Goal: Task Accomplishment & Management: Manage account settings

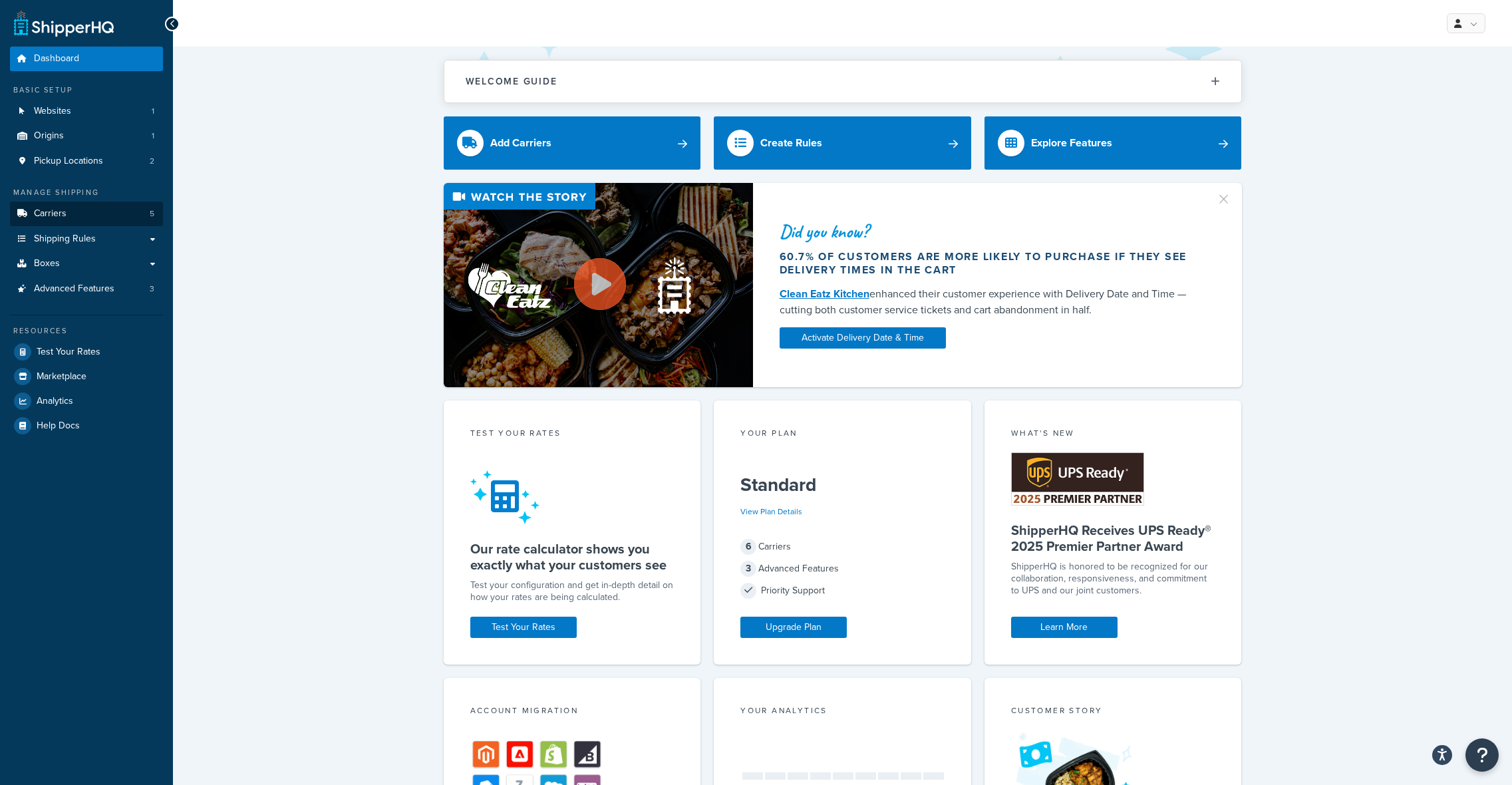
click at [79, 210] on link "Carriers 5" at bounding box center [86, 214] width 153 height 25
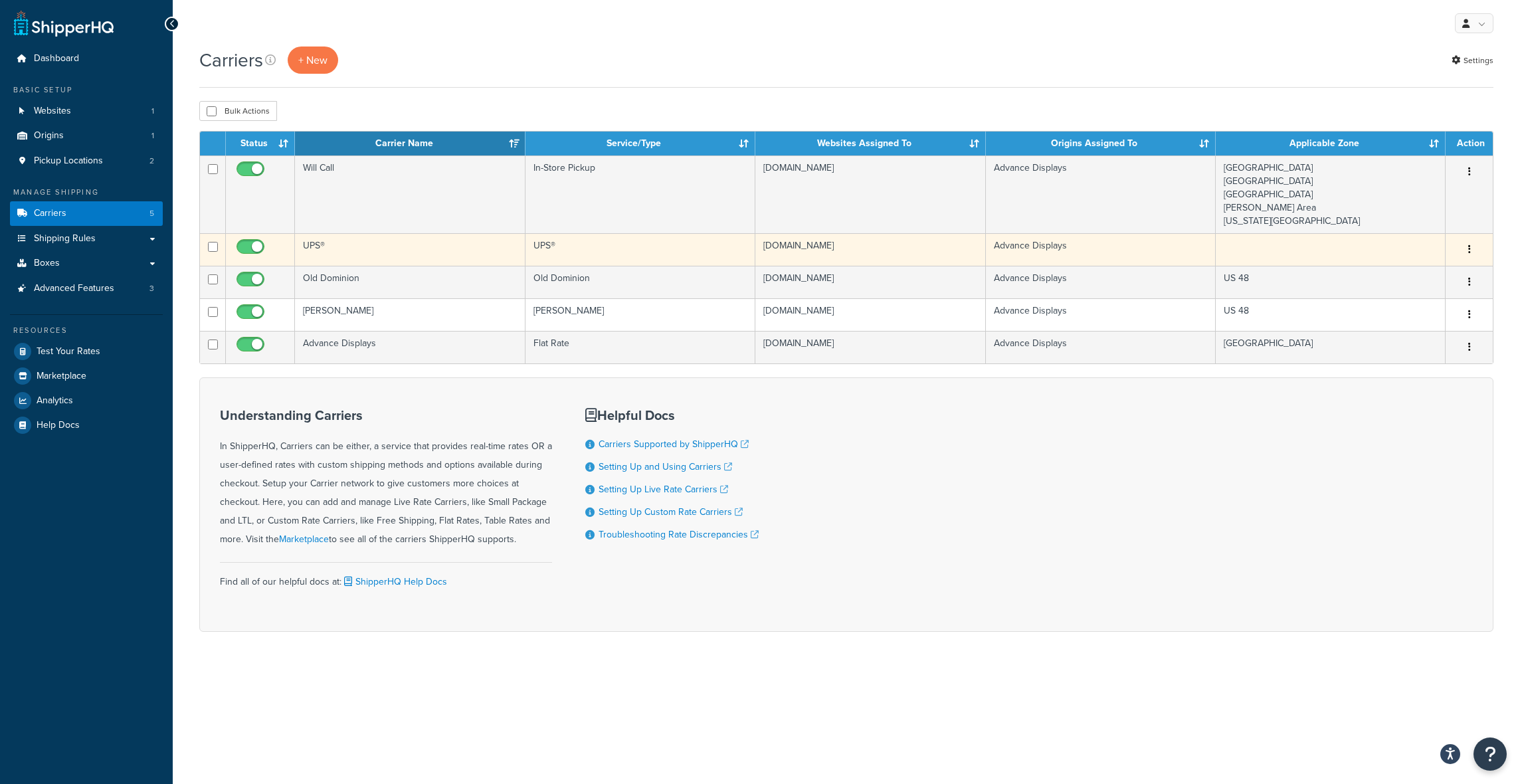
click at [1466, 250] on button "button" at bounding box center [1469, 250] width 18 height 21
click at [1444, 270] on link "Edit" at bounding box center [1416, 276] width 105 height 27
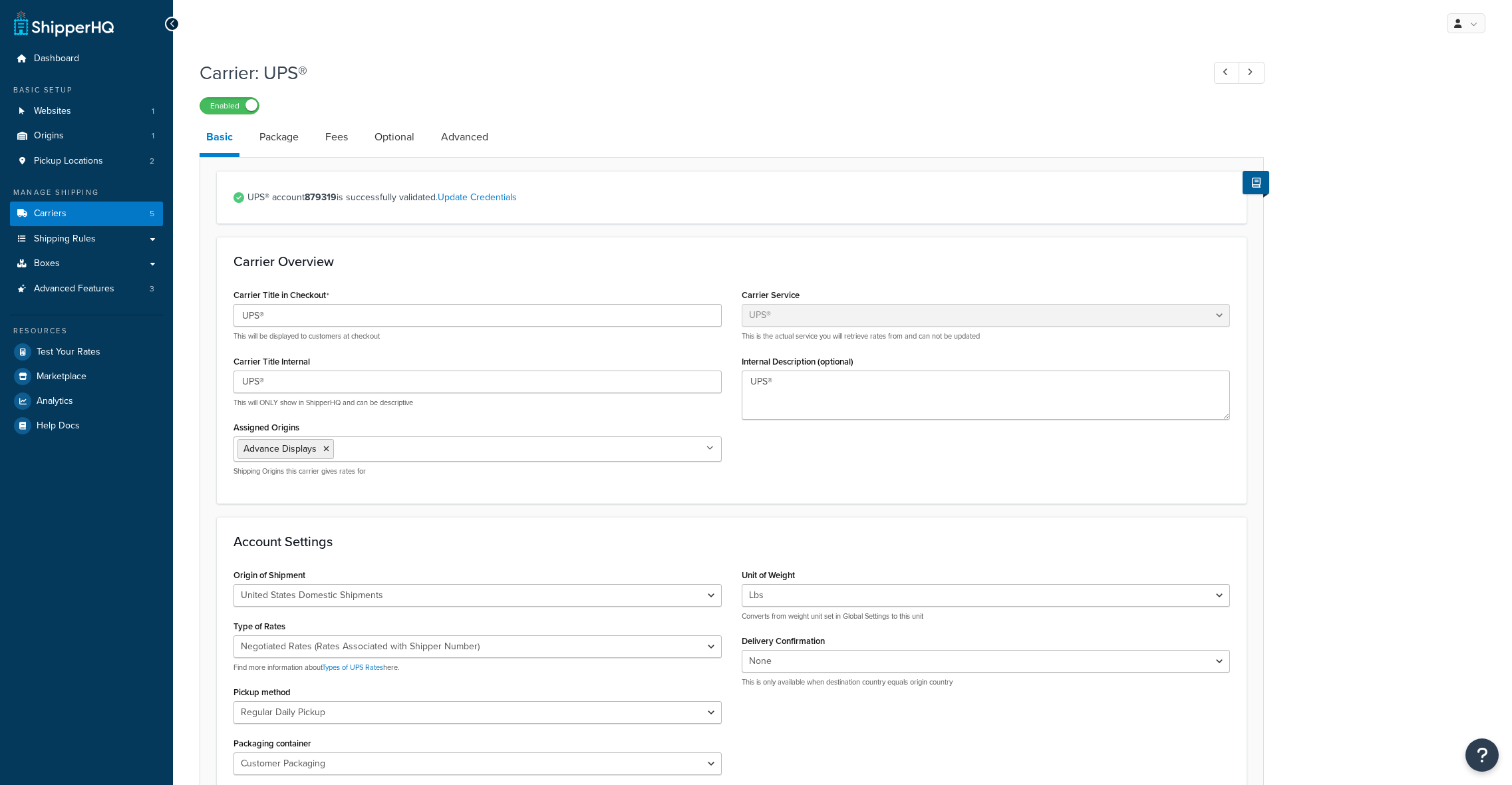
select select "ups"
click at [457, 139] on link "Advanced" at bounding box center [464, 136] width 61 height 32
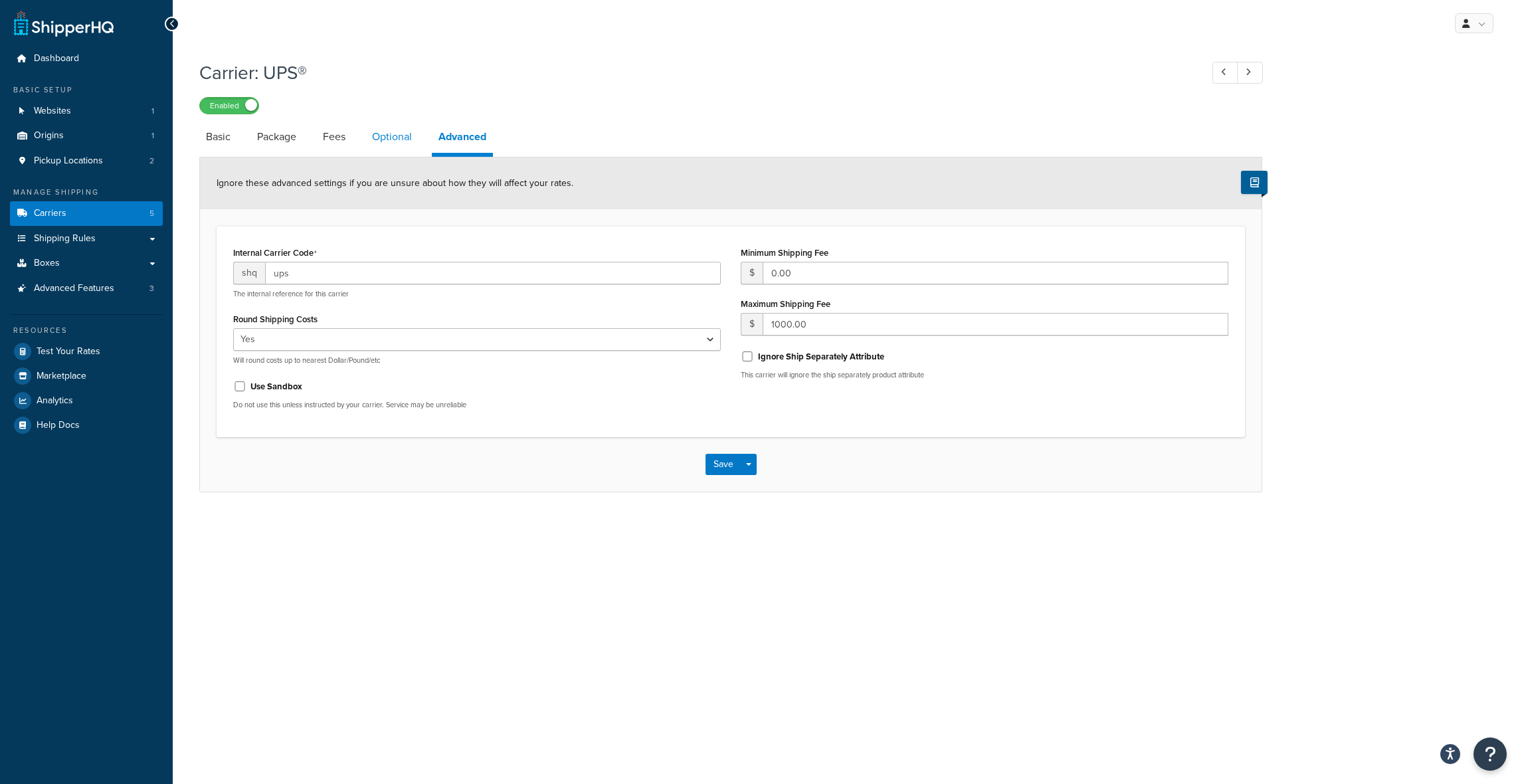
click at [396, 138] on link "Optional" at bounding box center [392, 136] width 54 height 32
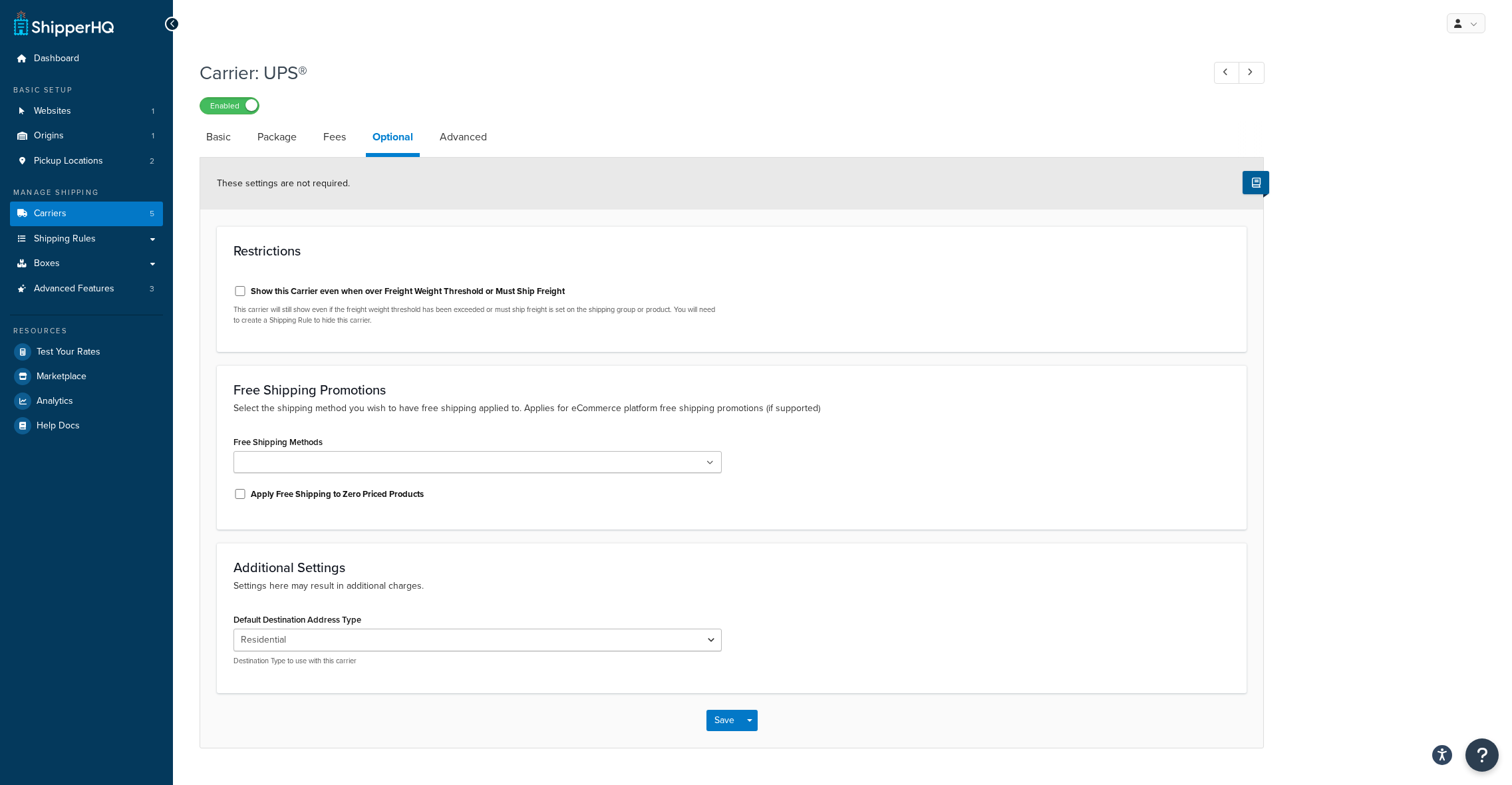
click at [319, 292] on label "Show this Carrier even when over Freight Weight Threshold or Must Ship Freight" at bounding box center [408, 291] width 314 height 12
click at [247, 292] on input "Show this Carrier even when over Freight Weight Threshold or Must Ship Freight" at bounding box center [240, 291] width 14 height 10
checkbox input "true"
click at [716, 714] on button "Save" at bounding box center [724, 720] width 36 height 21
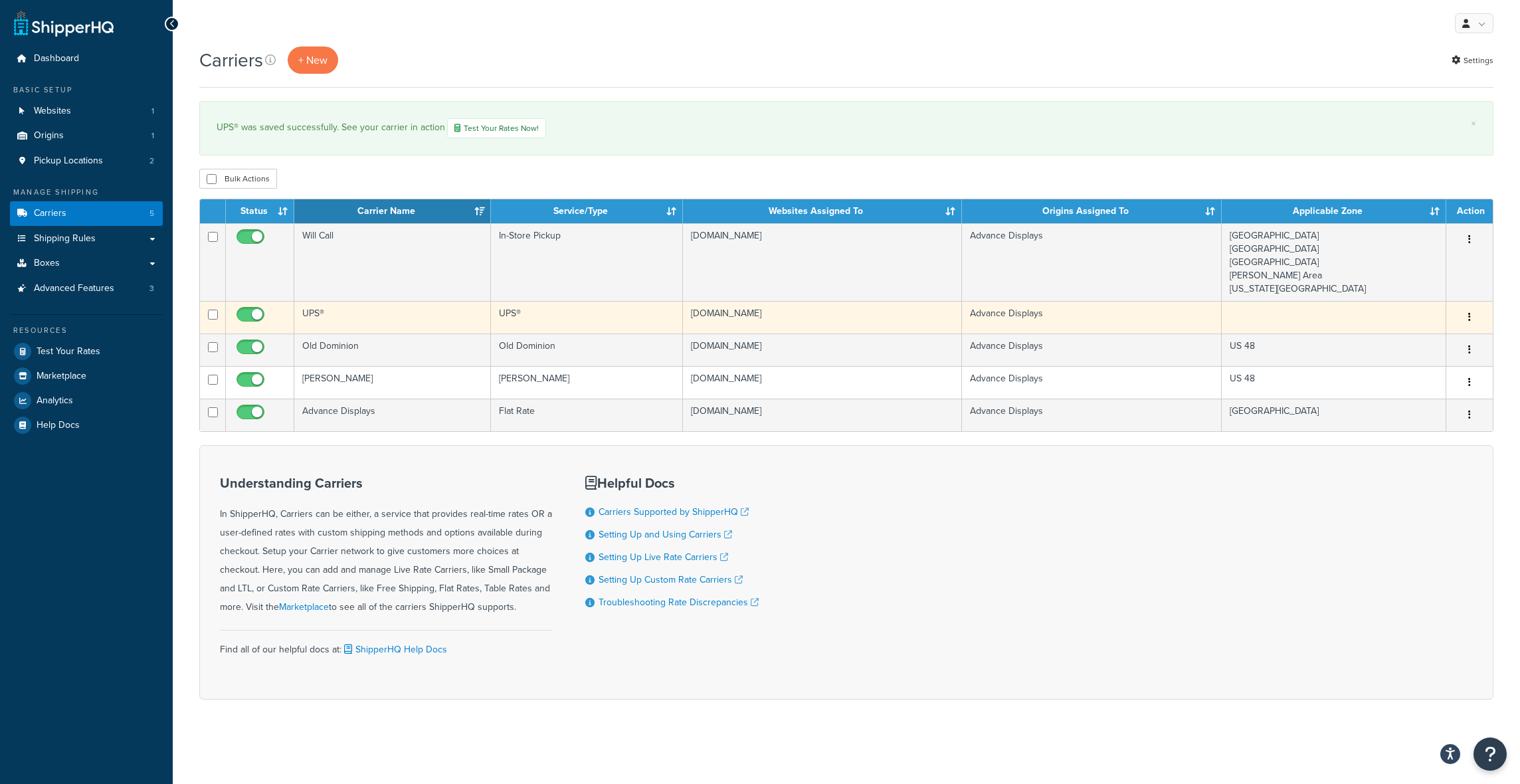
click at [1471, 314] on button "button" at bounding box center [1469, 317] width 18 height 21
click at [1427, 344] on link "Edit" at bounding box center [1416, 344] width 105 height 27
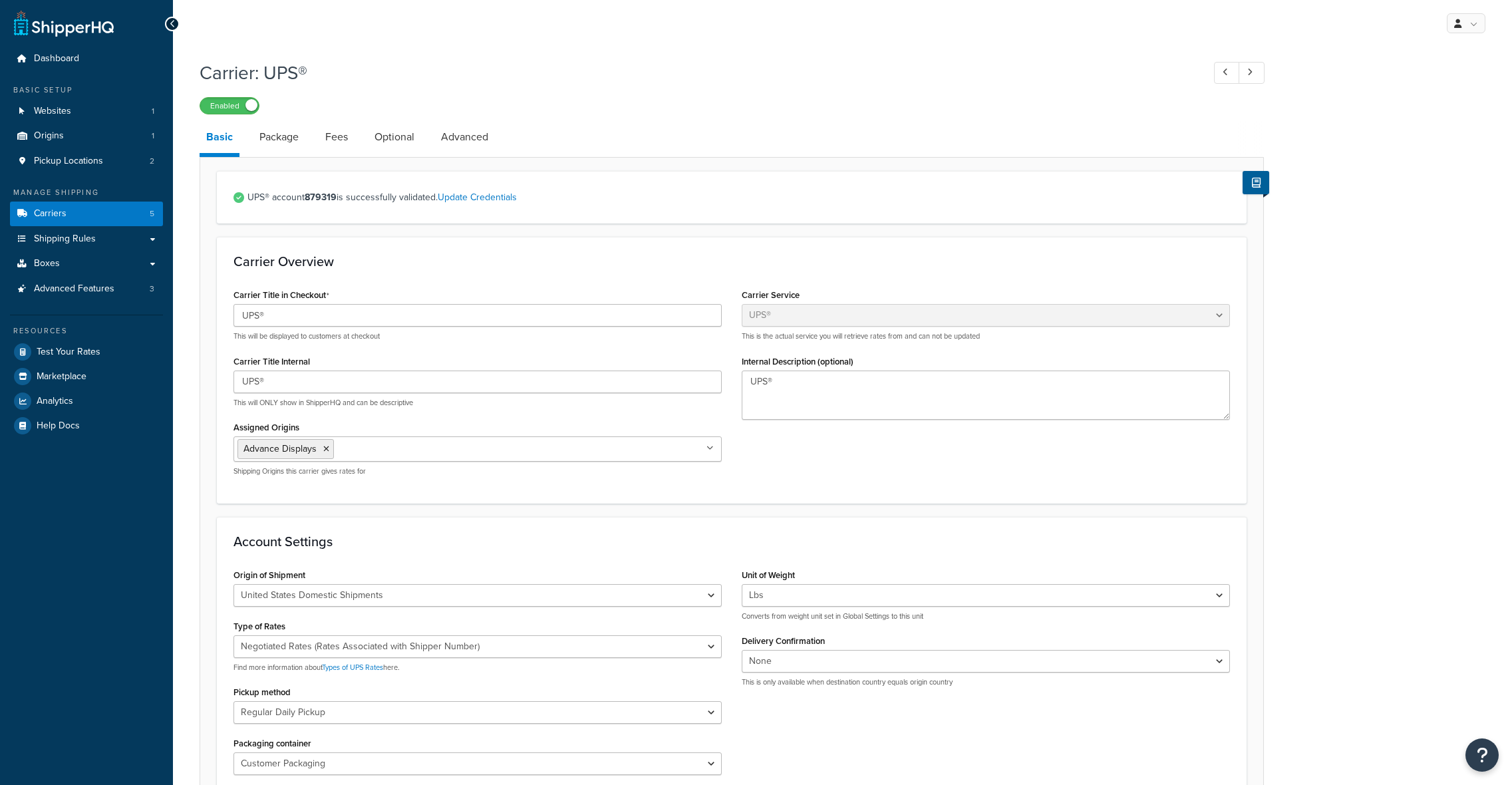
select select "ups"
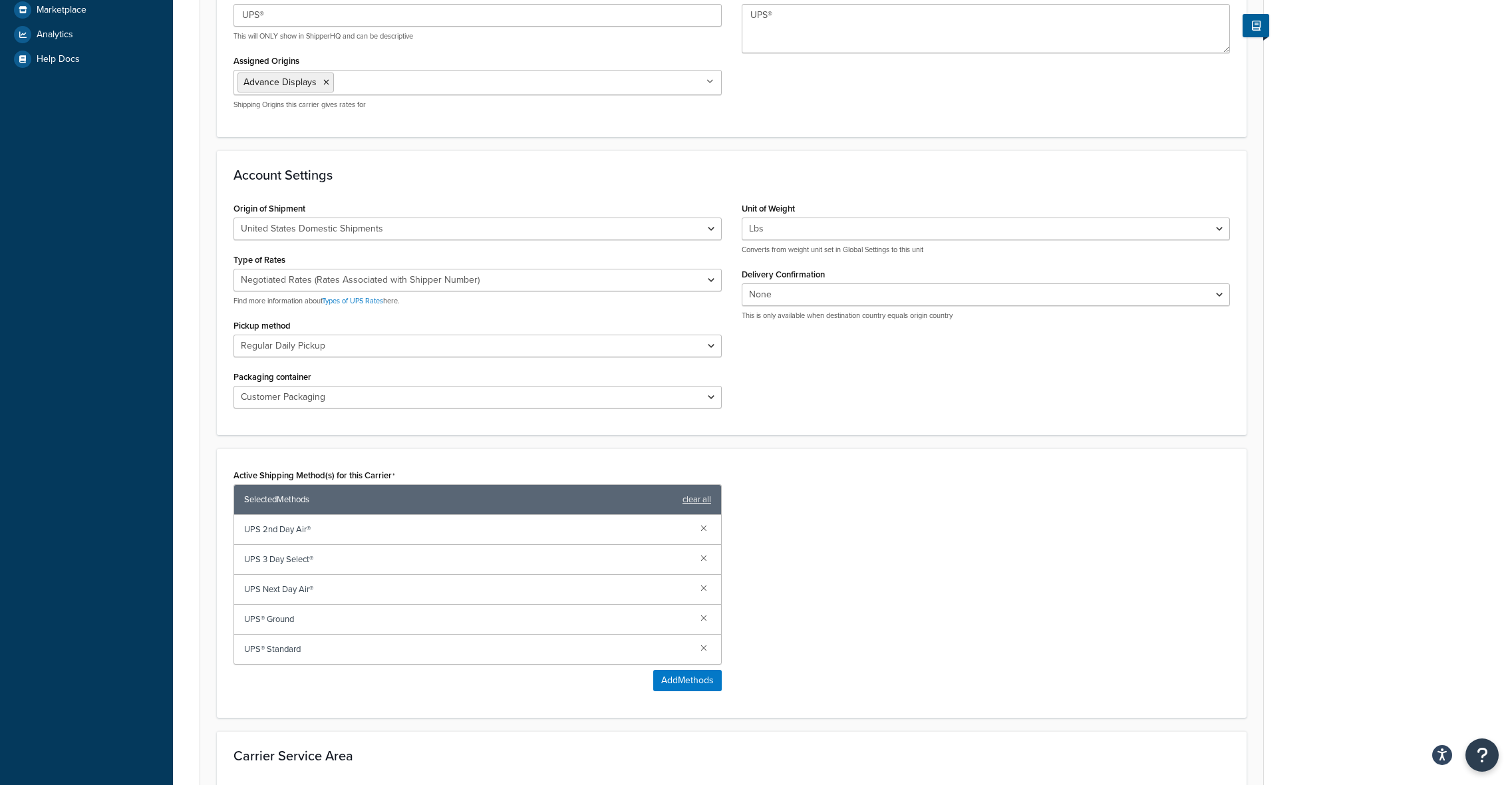
scroll to position [383, 0]
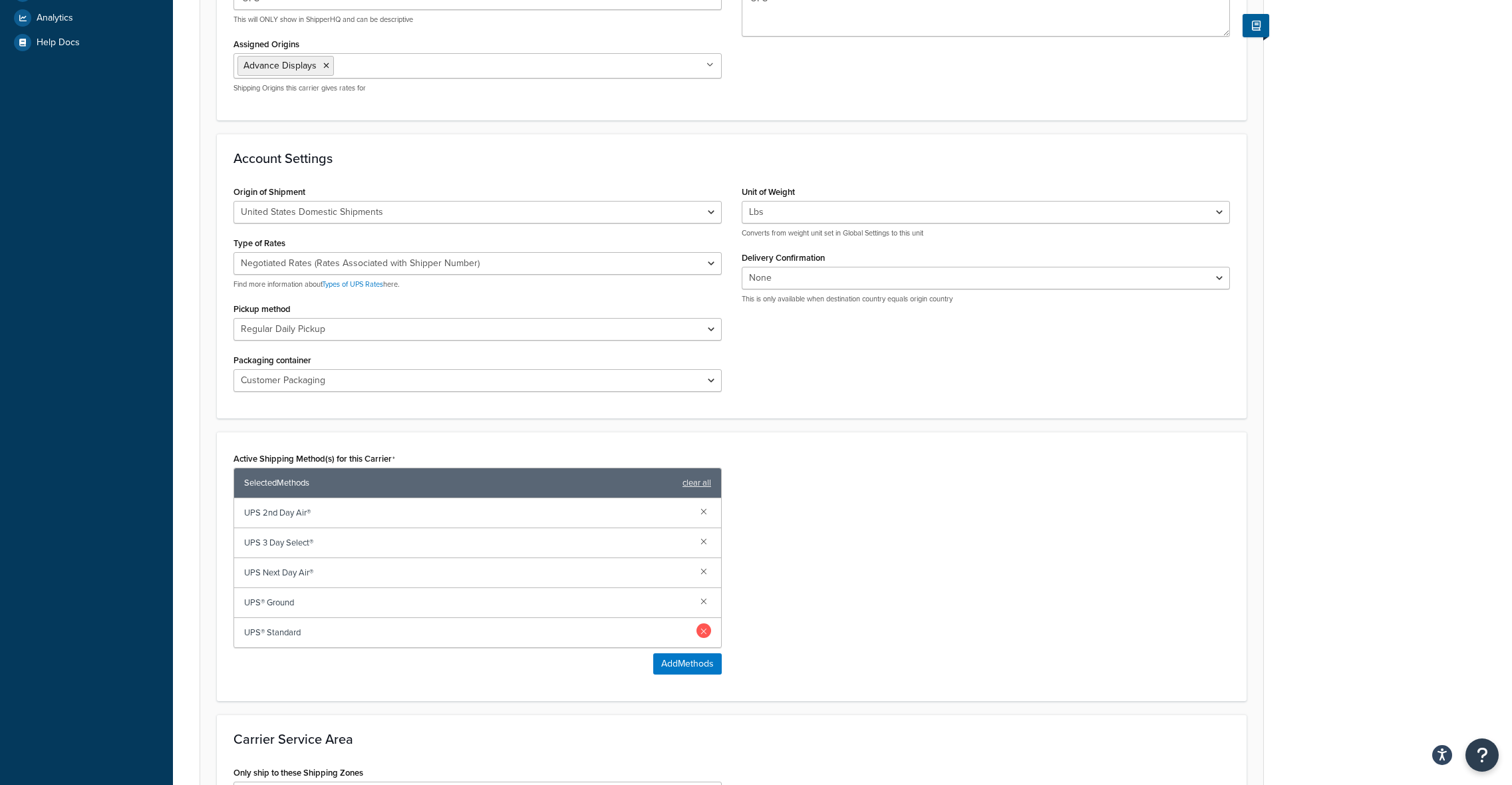
click at [702, 631] on link at bounding box center [703, 631] width 15 height 15
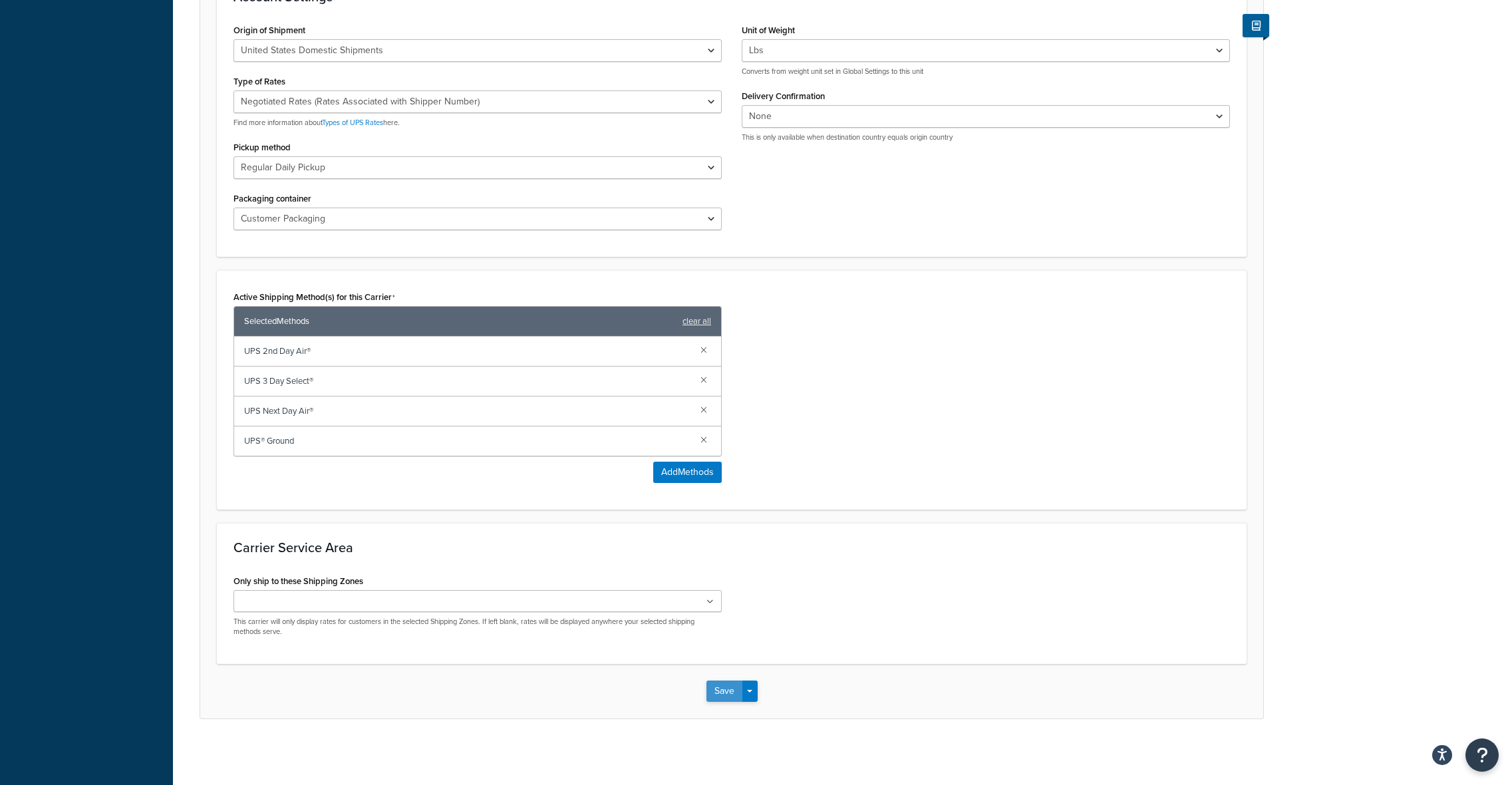
click at [726, 691] on button "Save" at bounding box center [724, 691] width 36 height 21
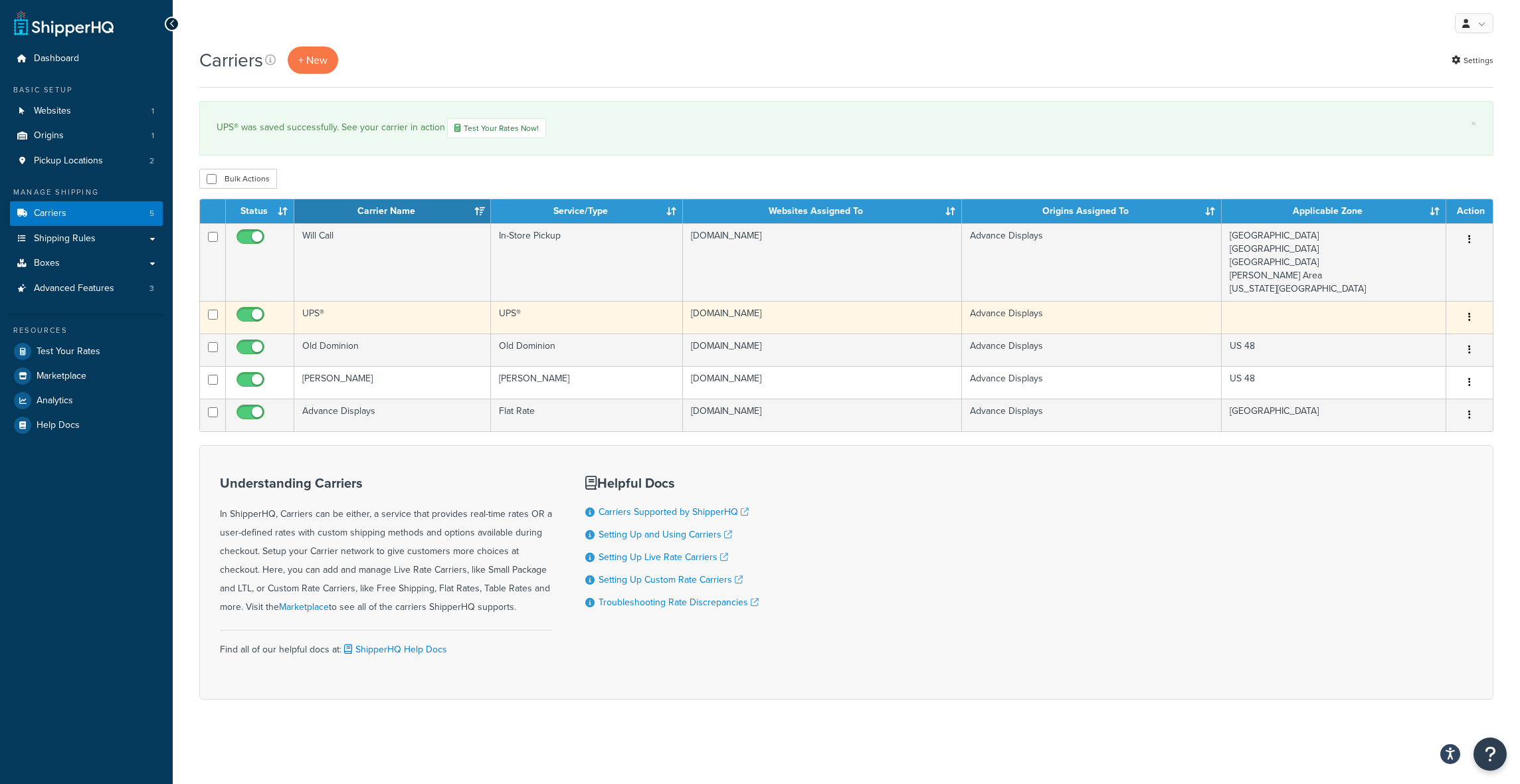
click at [1469, 313] on icon "button" at bounding box center [1469, 317] width 3 height 9
click at [1428, 349] on link "Edit" at bounding box center [1416, 344] width 105 height 27
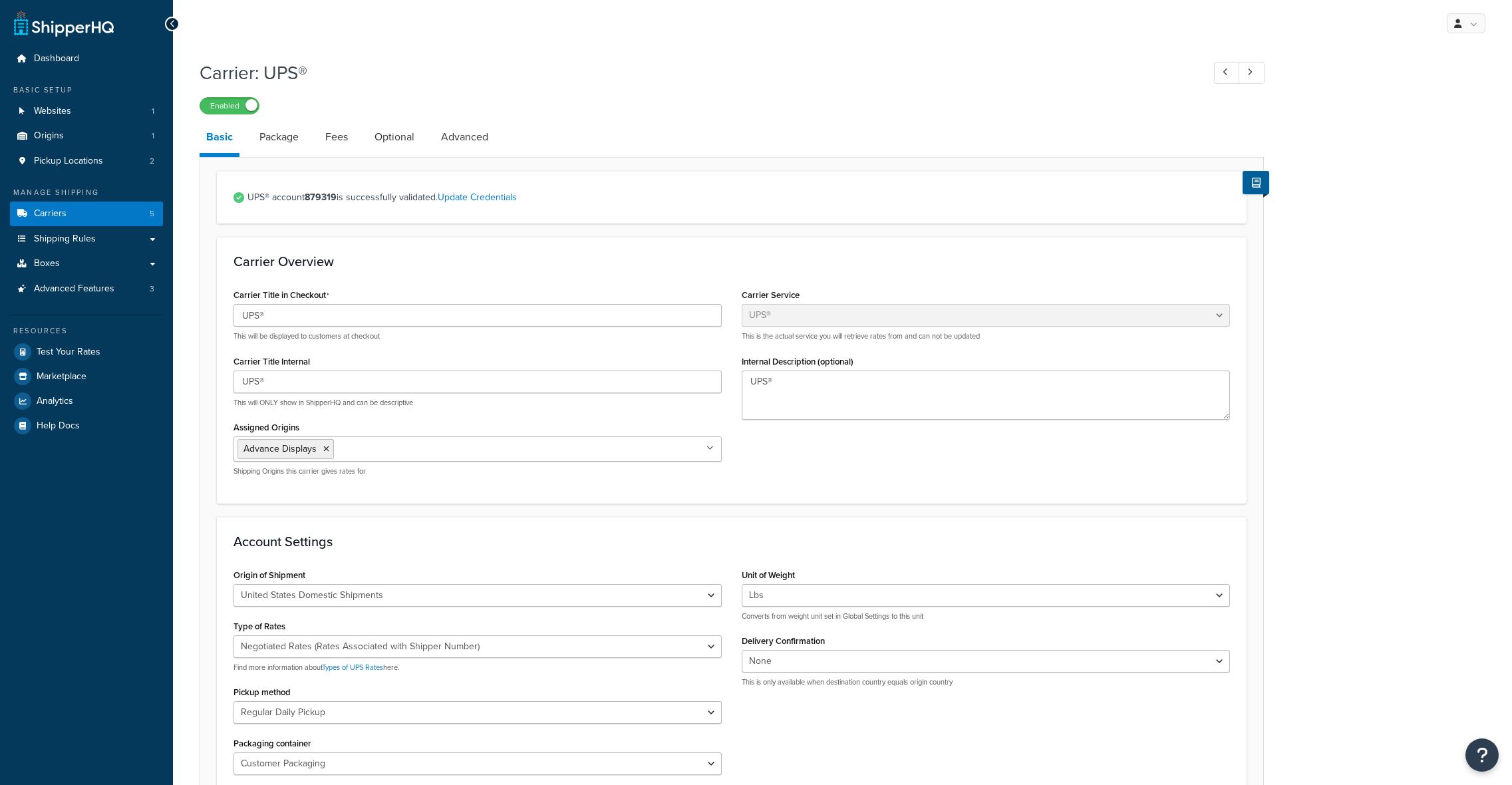
select select "ups"
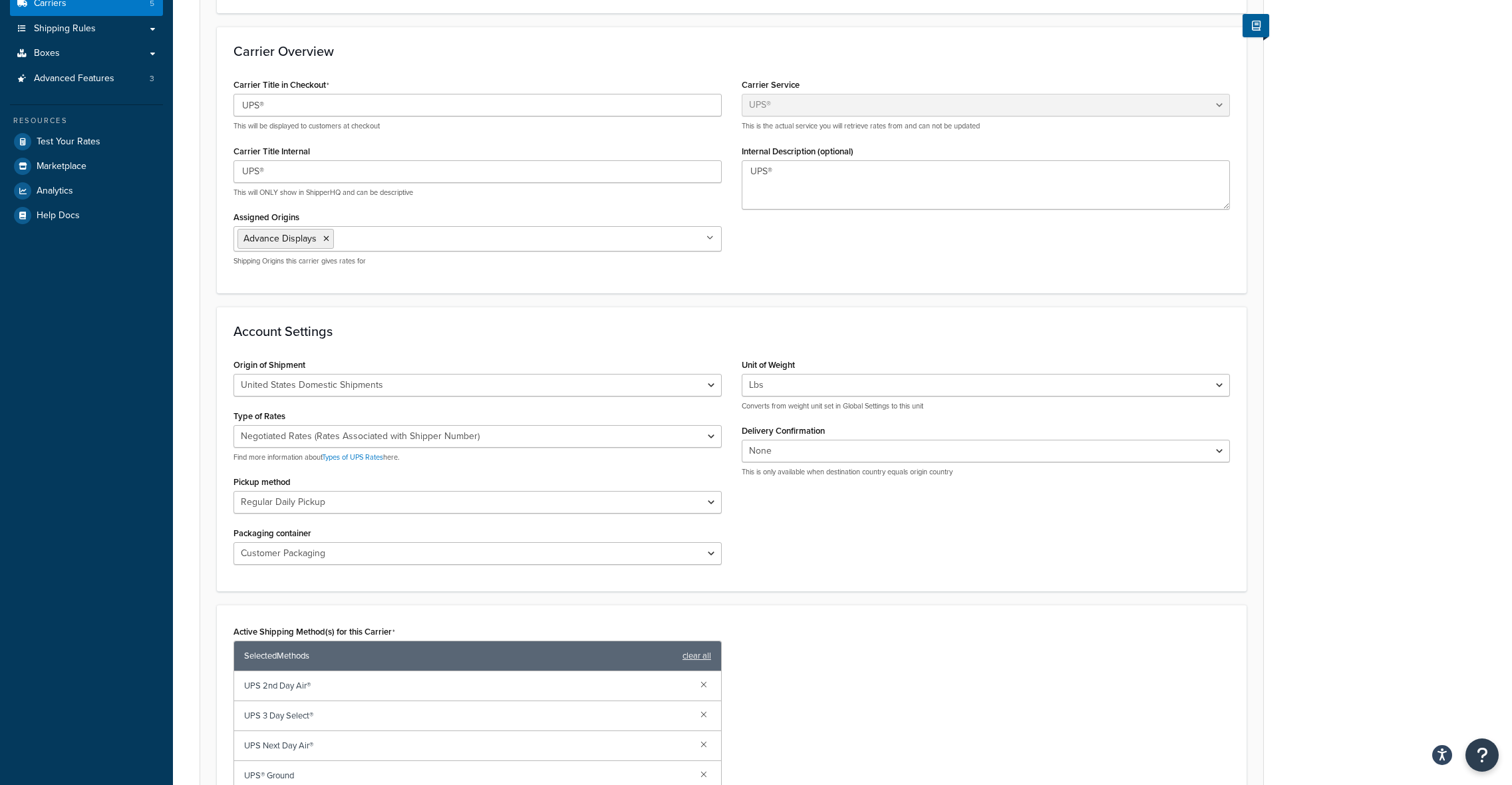
scroll to position [191, 0]
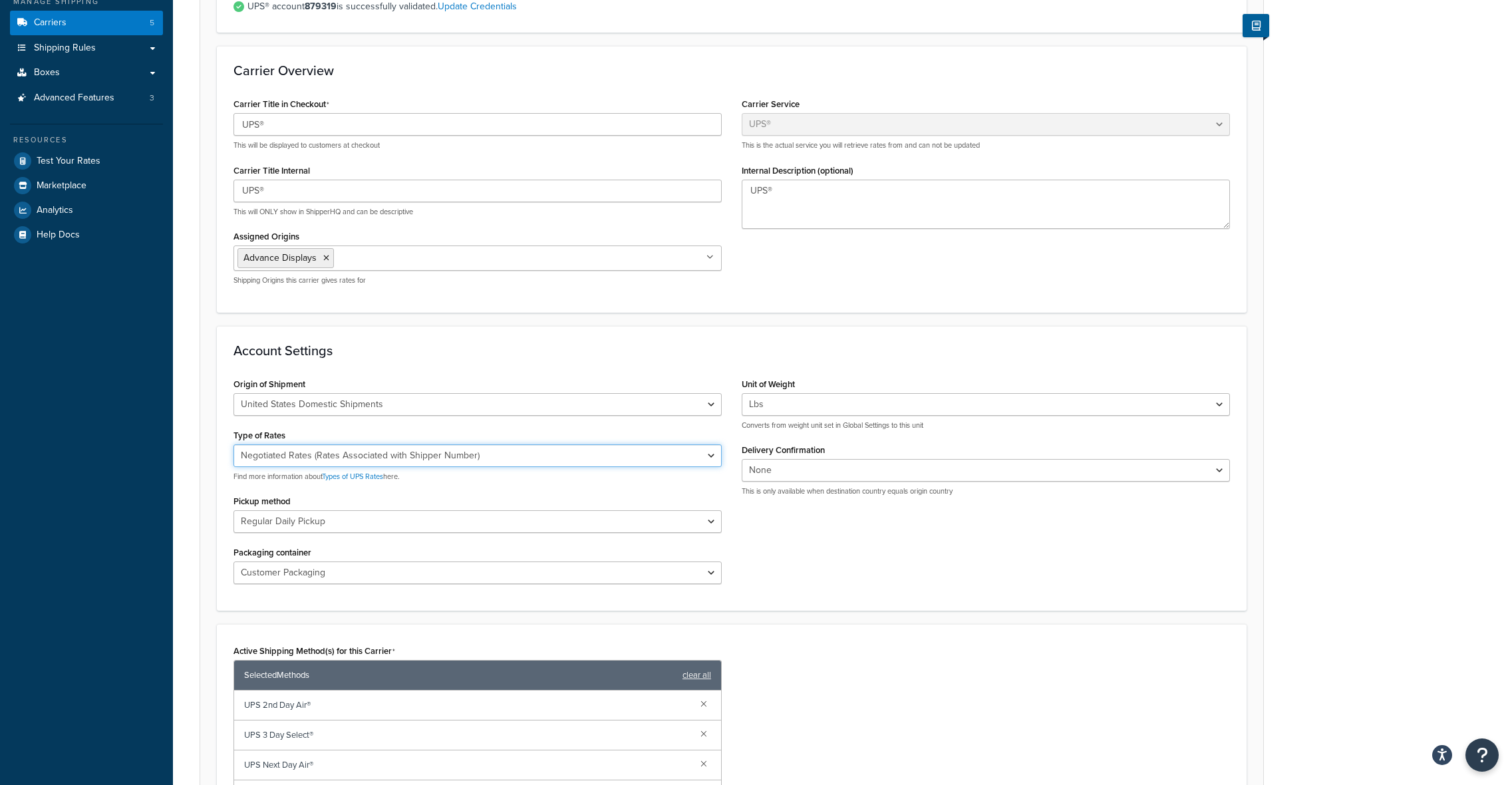
select select "04"
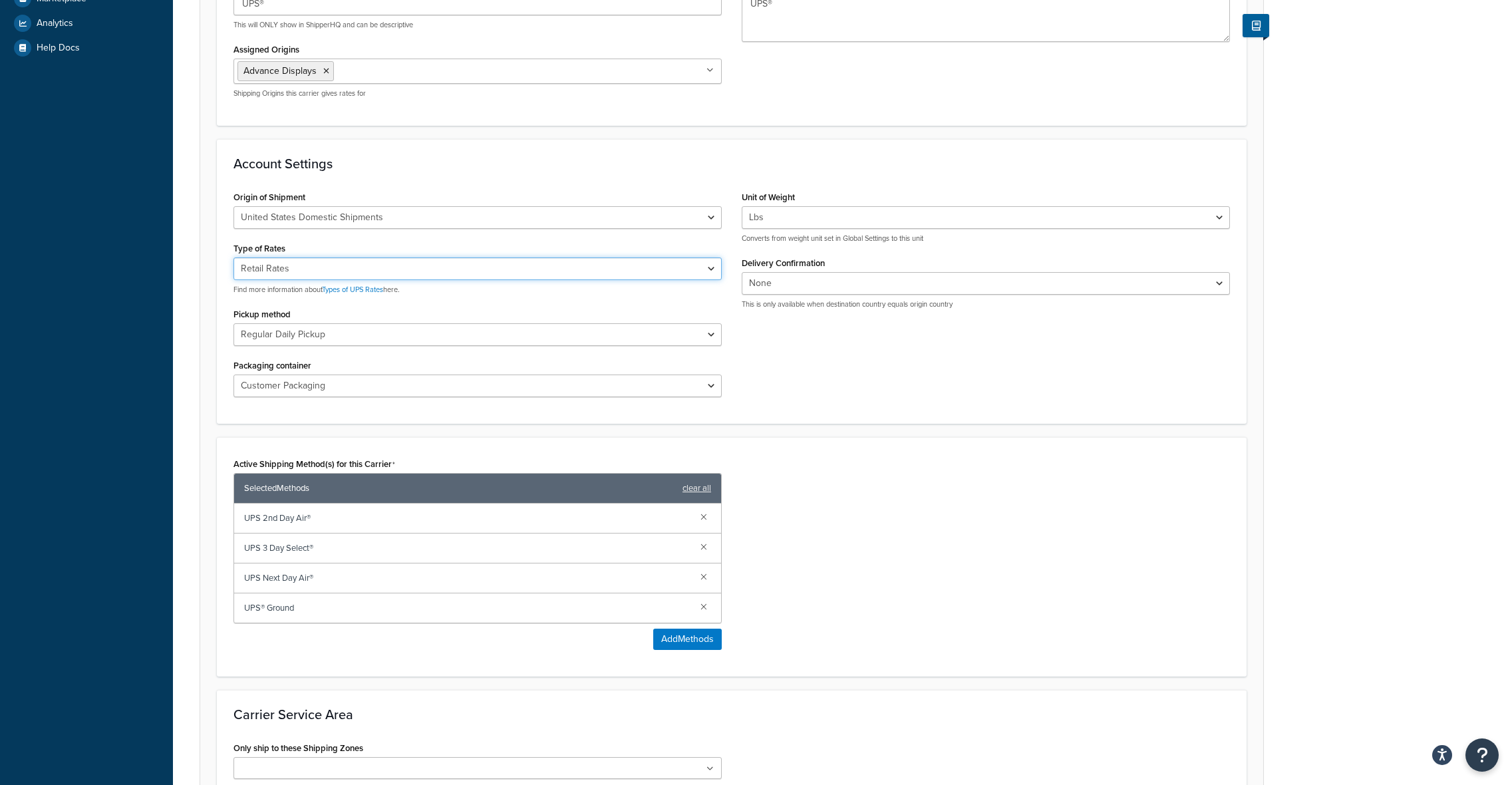
scroll to position [492, 0]
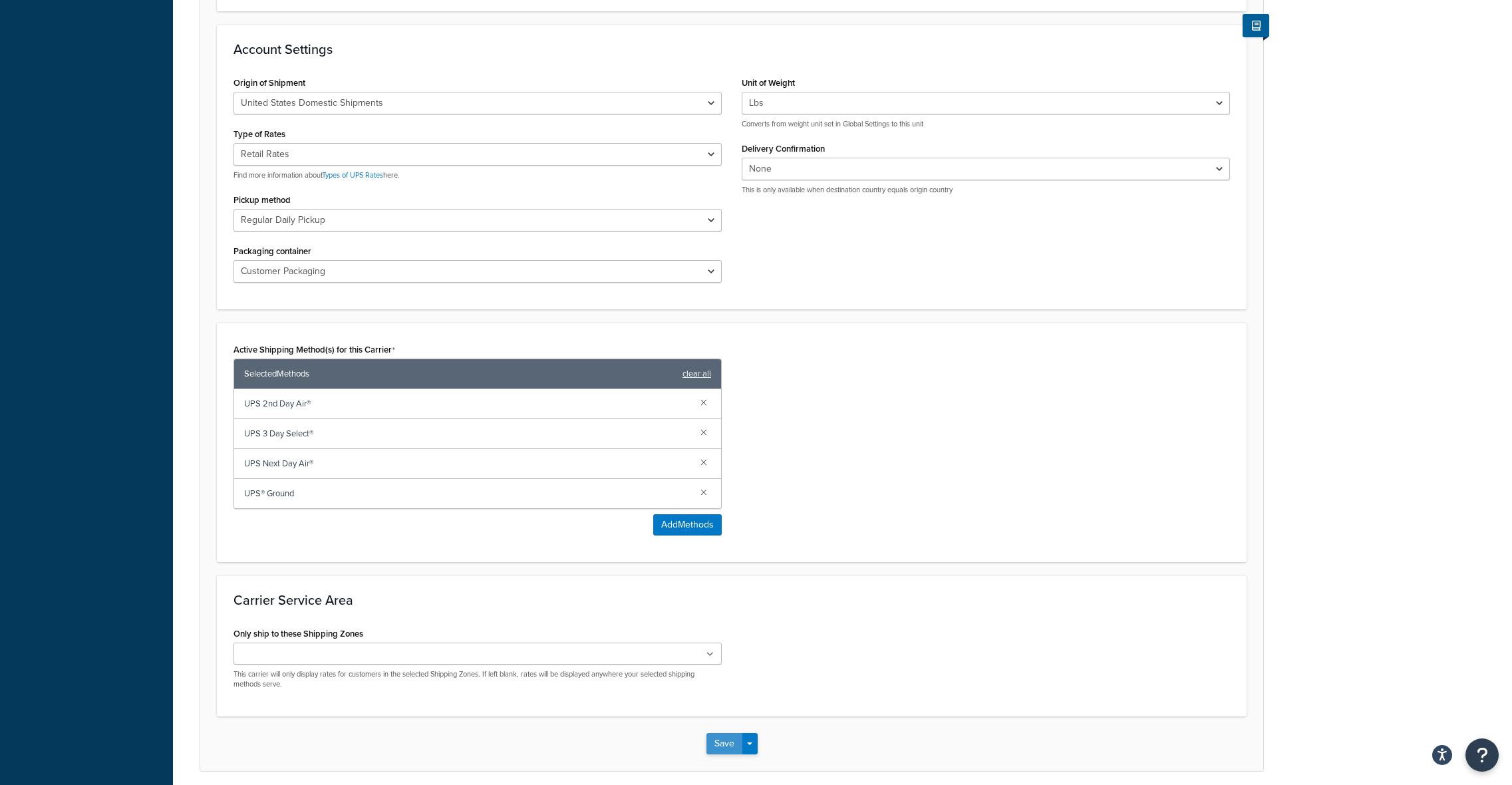
click at [720, 749] on button "Save" at bounding box center [724, 743] width 36 height 21
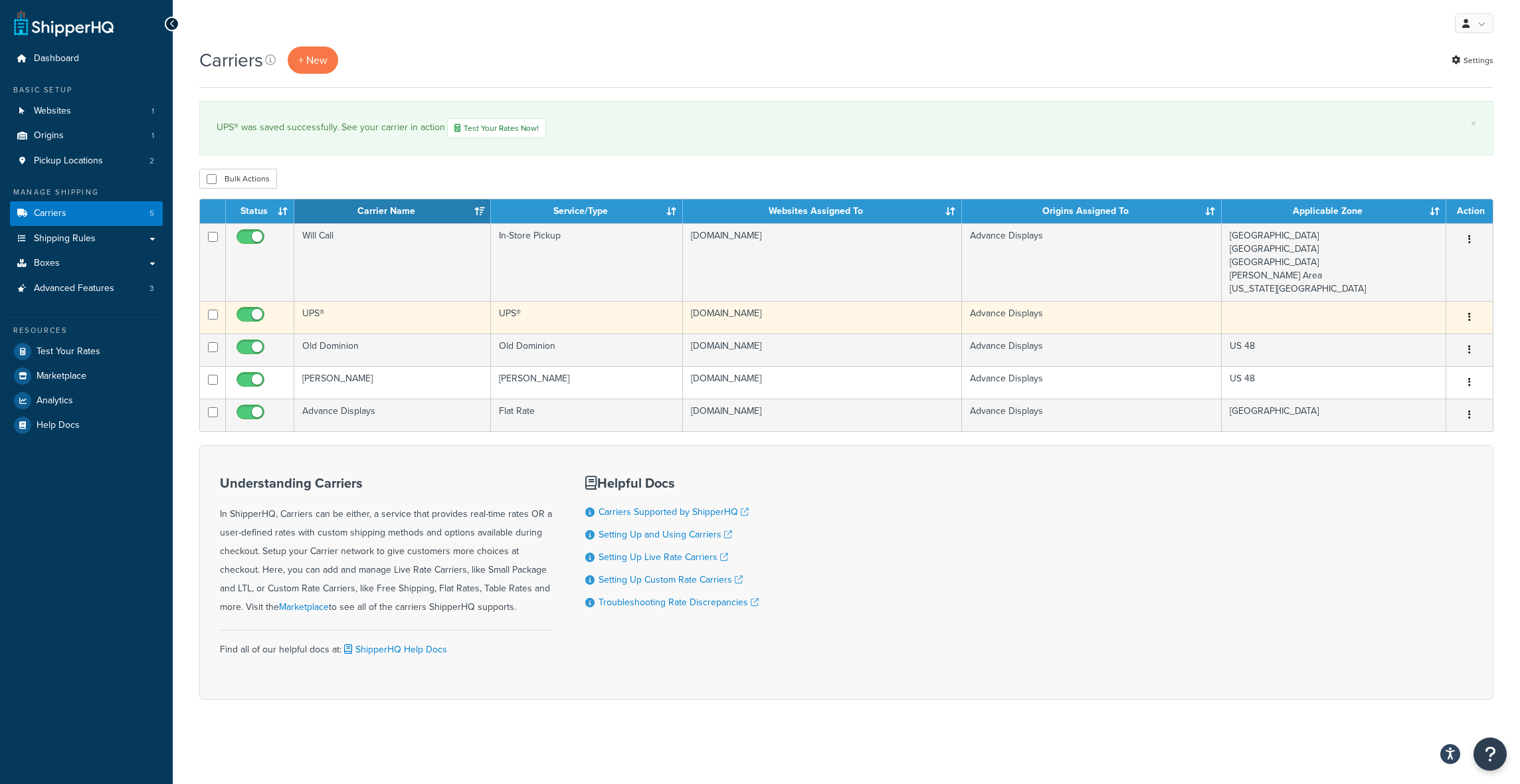
click at [1471, 315] on button "button" at bounding box center [1469, 317] width 18 height 21
click at [1429, 343] on link "Edit" at bounding box center [1416, 344] width 105 height 27
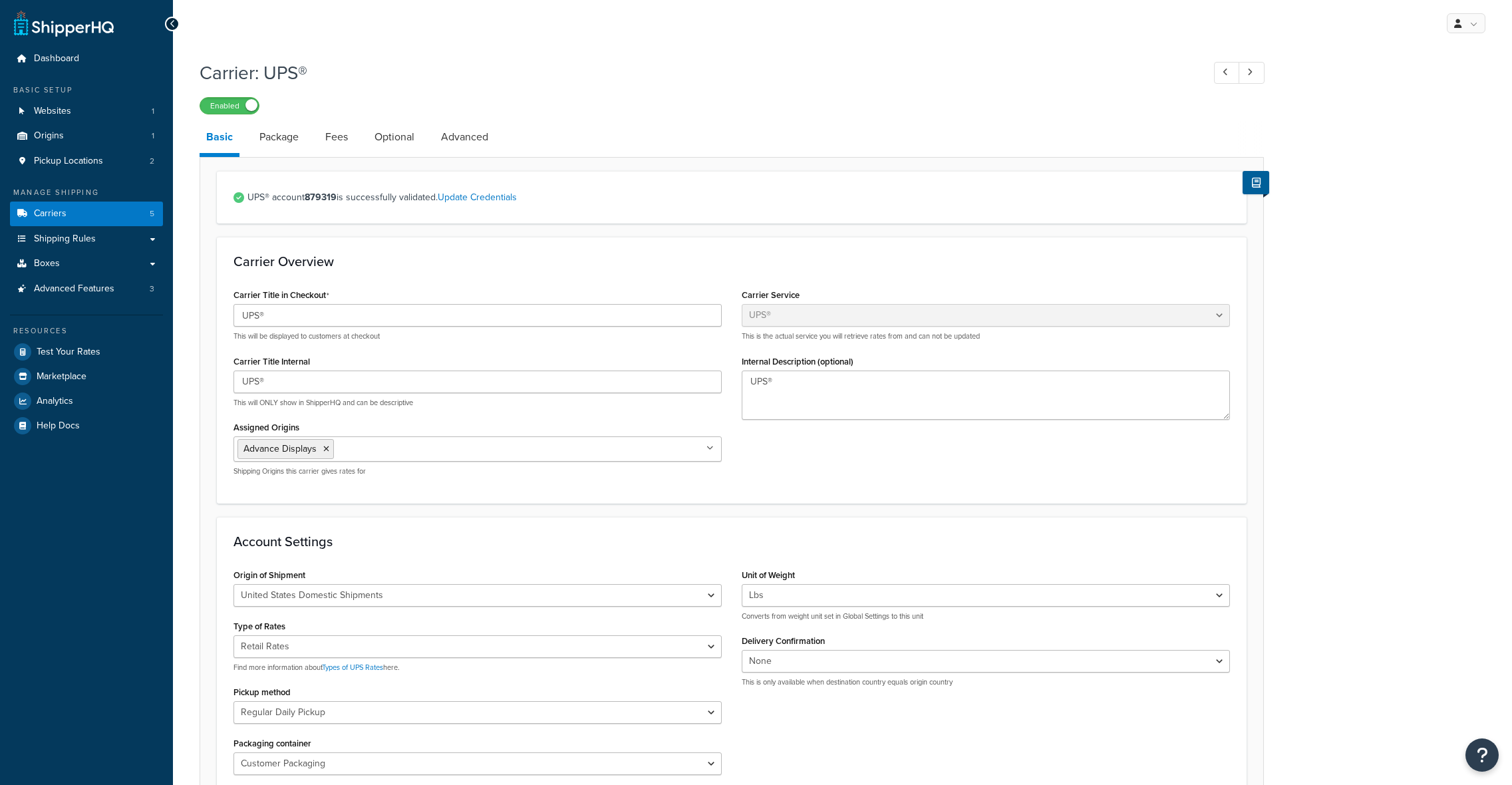
select select "ups"
select select "04"
click at [294, 138] on link "Package" at bounding box center [279, 136] width 53 height 32
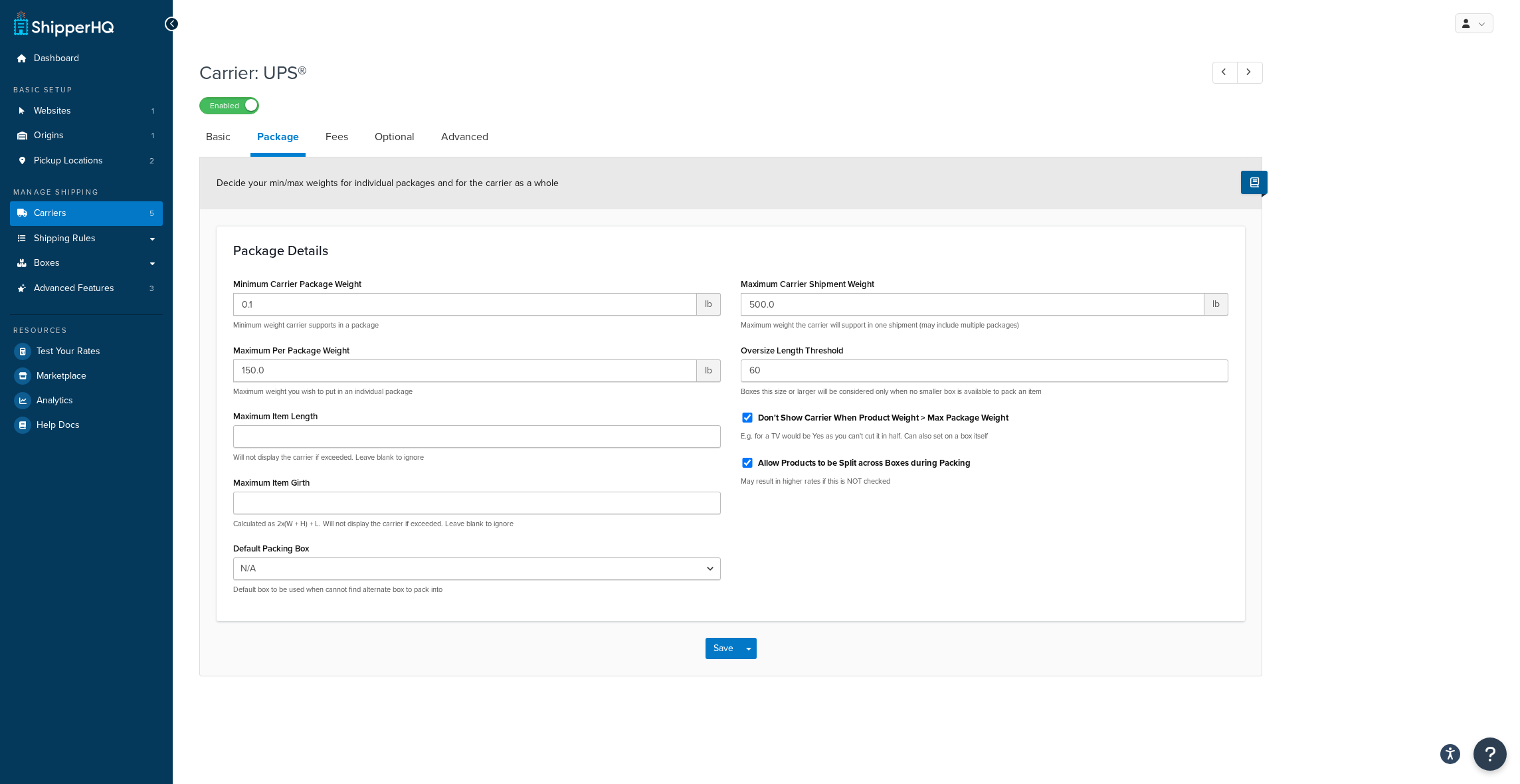
click at [873, 417] on label "Don't Show Carrier When Product Weight > Max Package Weight" at bounding box center [883, 417] width 250 height 12
click at [754, 417] on input "Don't Show Carrier When Product Weight > Max Package Weight" at bounding box center [747, 417] width 14 height 10
checkbox input "false"
click at [729, 651] on button "Save" at bounding box center [723, 648] width 36 height 21
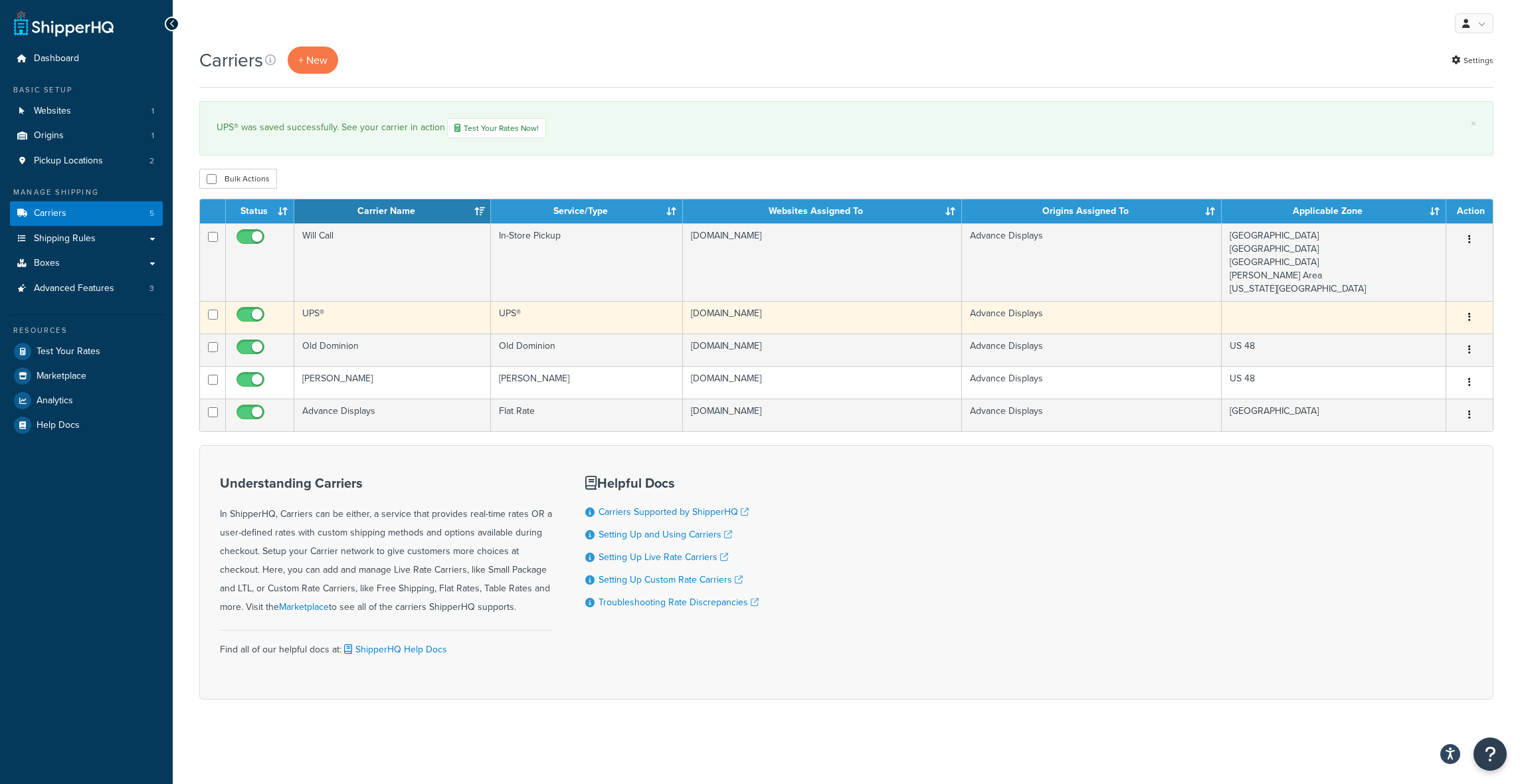
click at [1469, 314] on icon "button" at bounding box center [1469, 317] width 3 height 9
click at [1433, 346] on link "Edit" at bounding box center [1416, 344] width 105 height 27
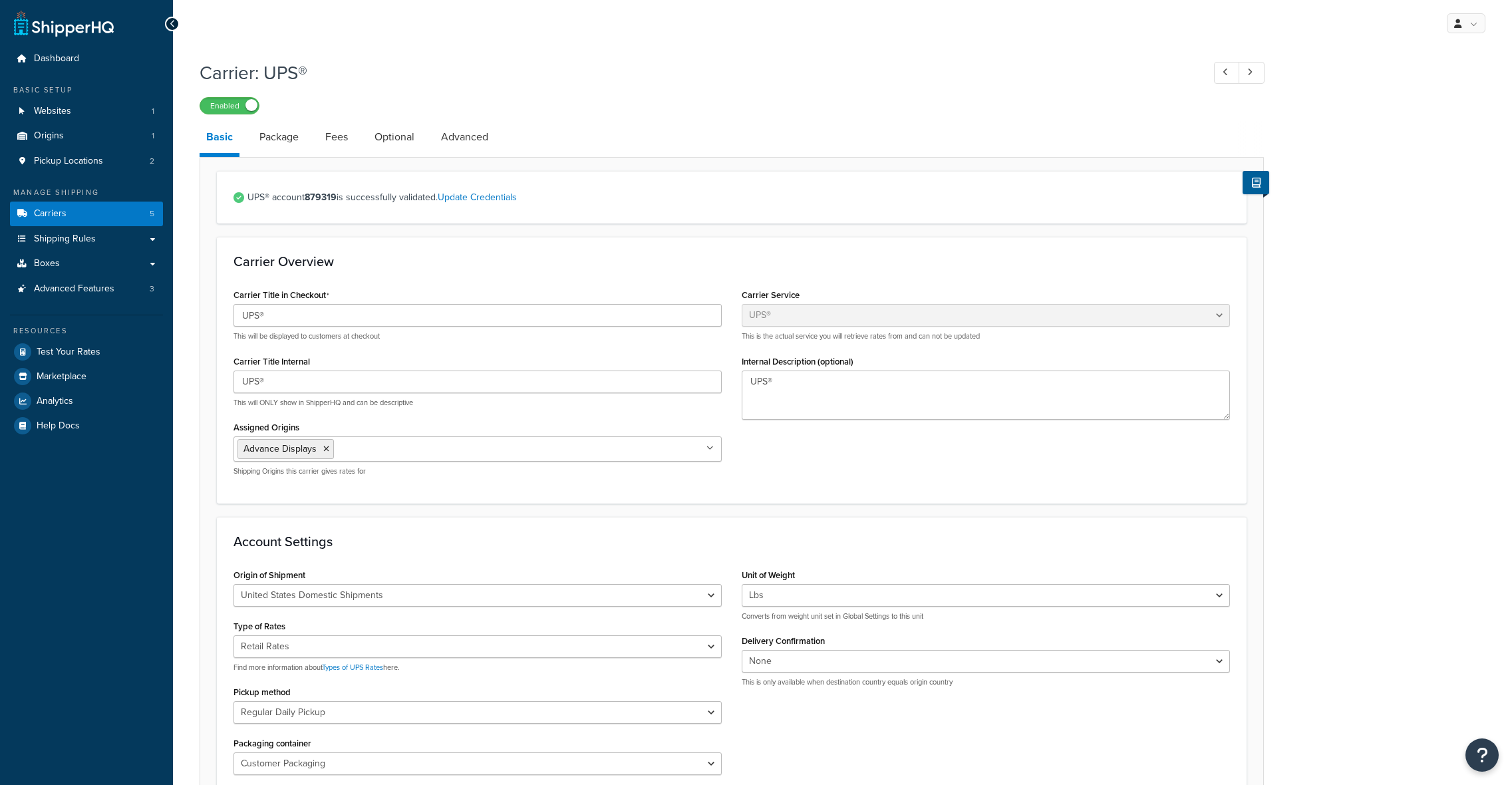
select select "ups"
select select "04"
click at [336, 127] on link "Fees" at bounding box center [337, 136] width 36 height 32
select select "AFTER"
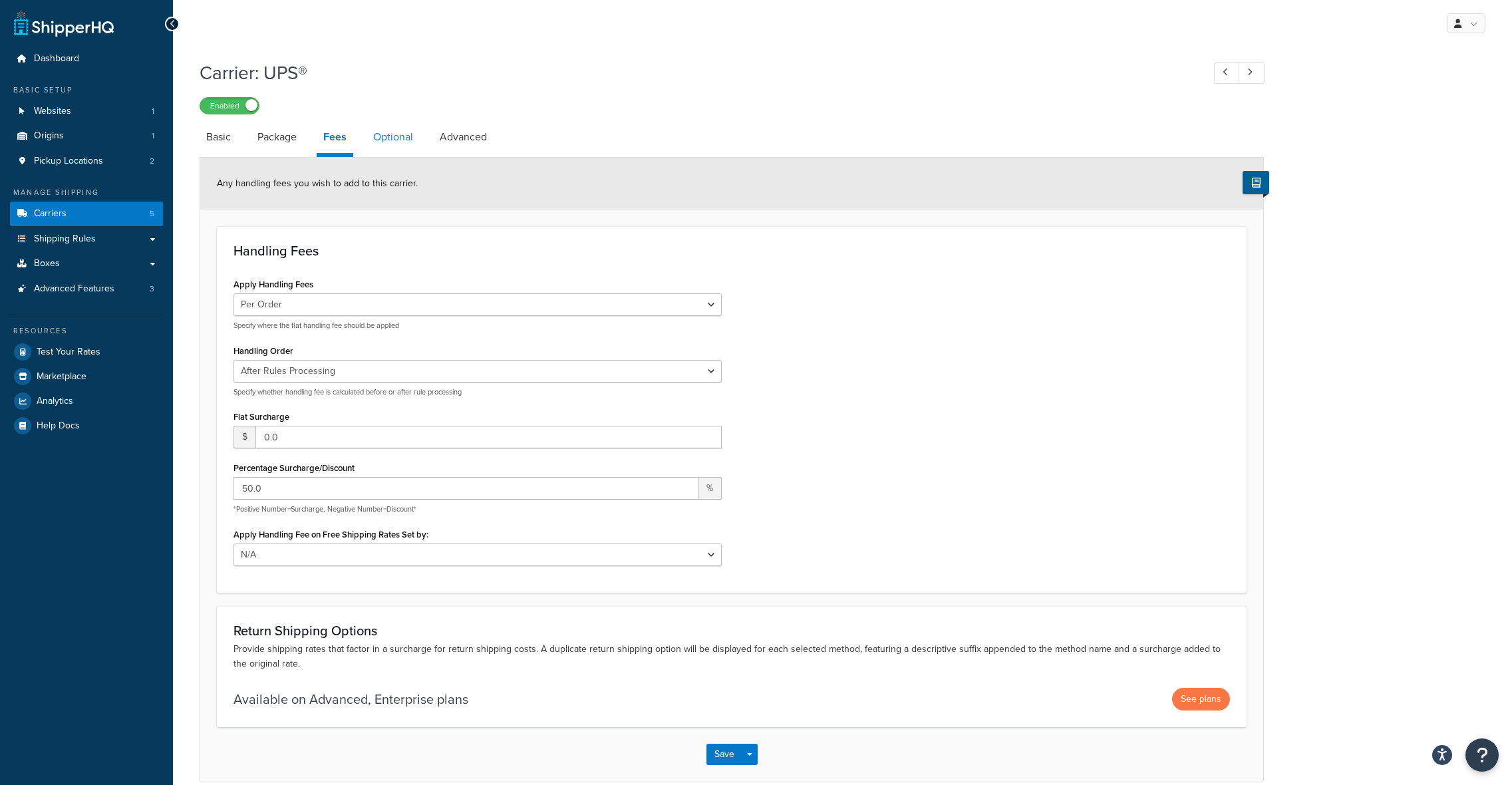
click at [404, 139] on link "Optional" at bounding box center [393, 136] width 54 height 32
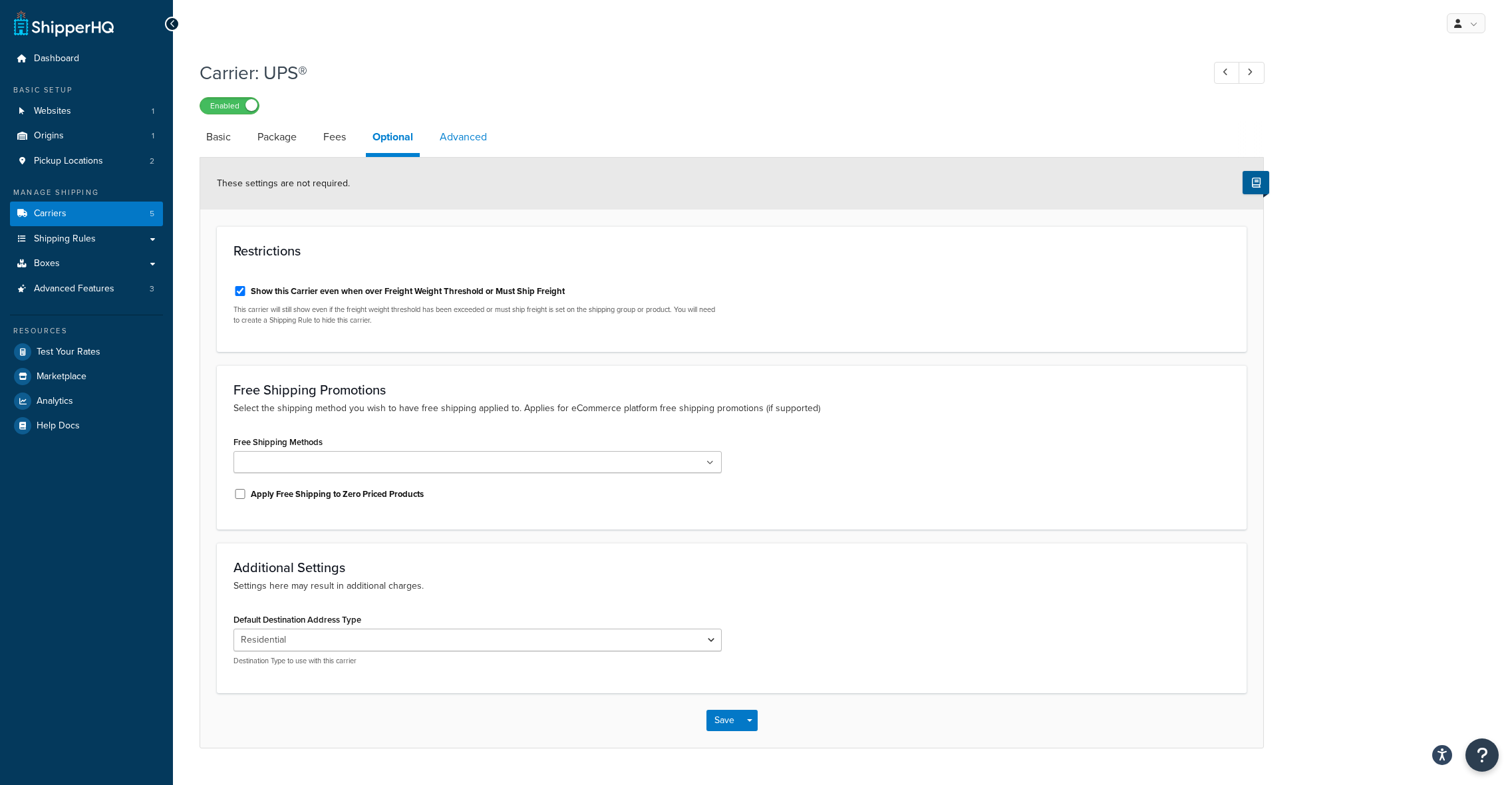
click at [453, 139] on link "Advanced" at bounding box center [463, 136] width 61 height 32
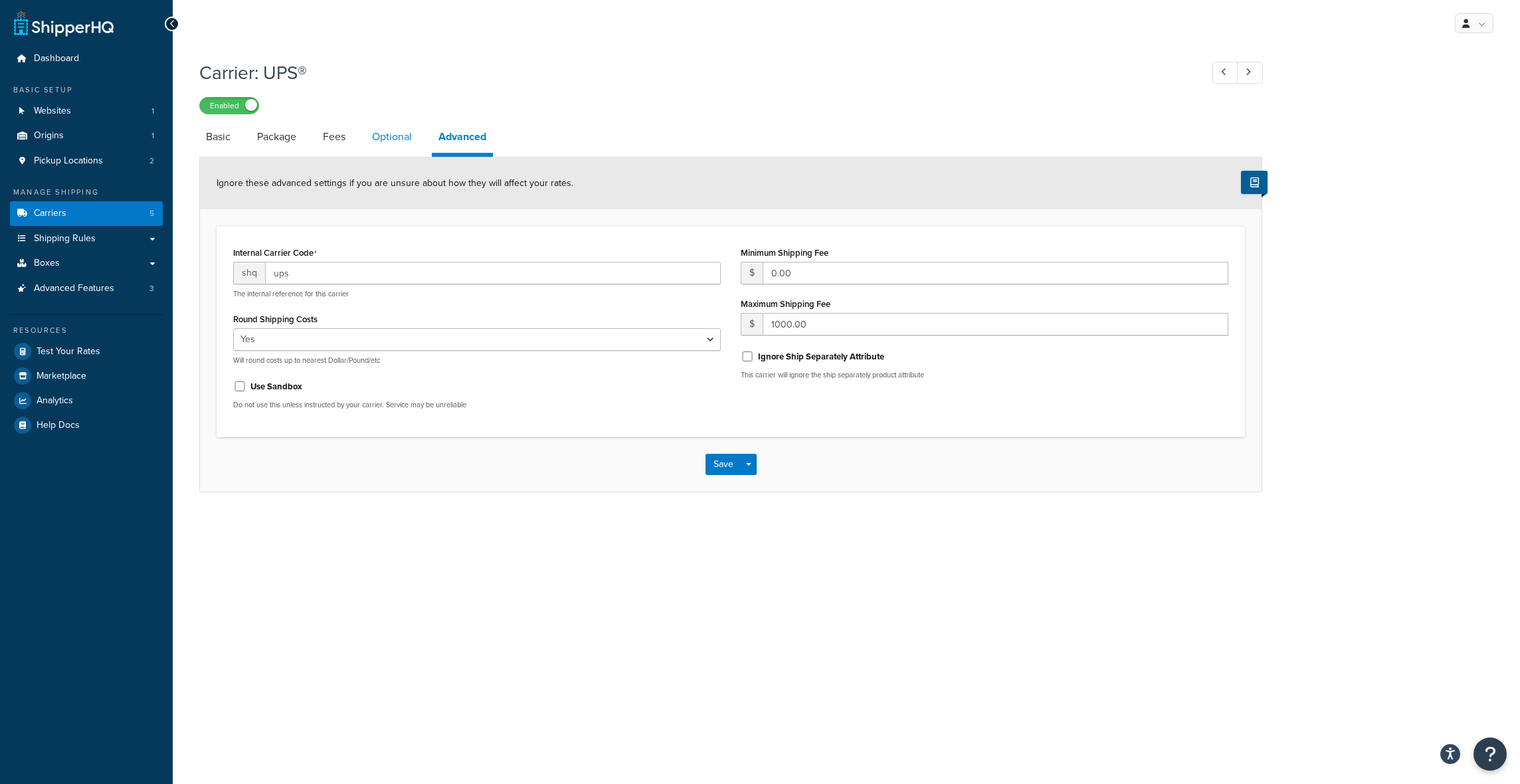
click at [396, 138] on link "Optional" at bounding box center [392, 136] width 54 height 32
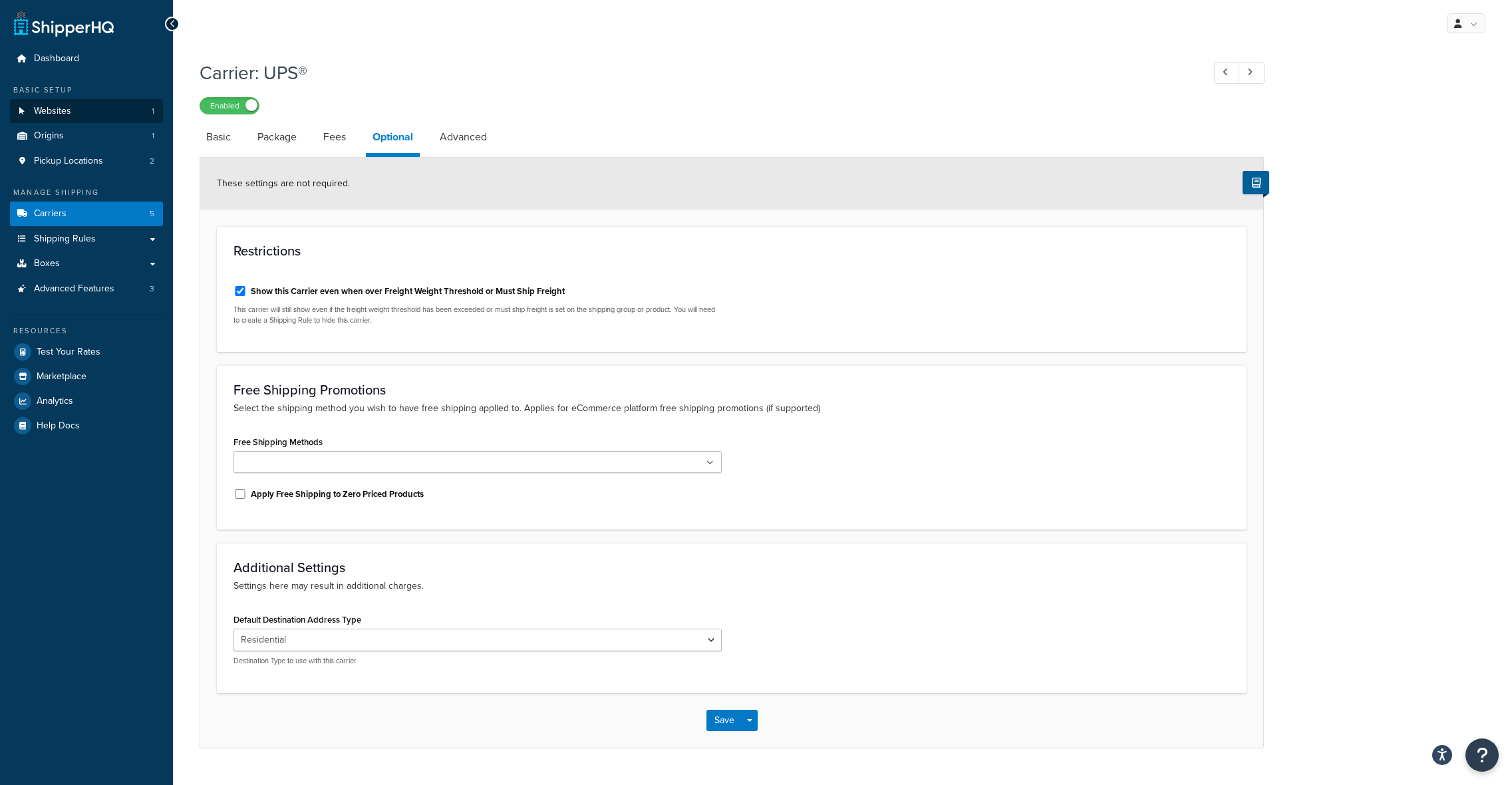
click at [75, 105] on link "Websites 1" at bounding box center [86, 111] width 153 height 25
